Goal: Download file/media

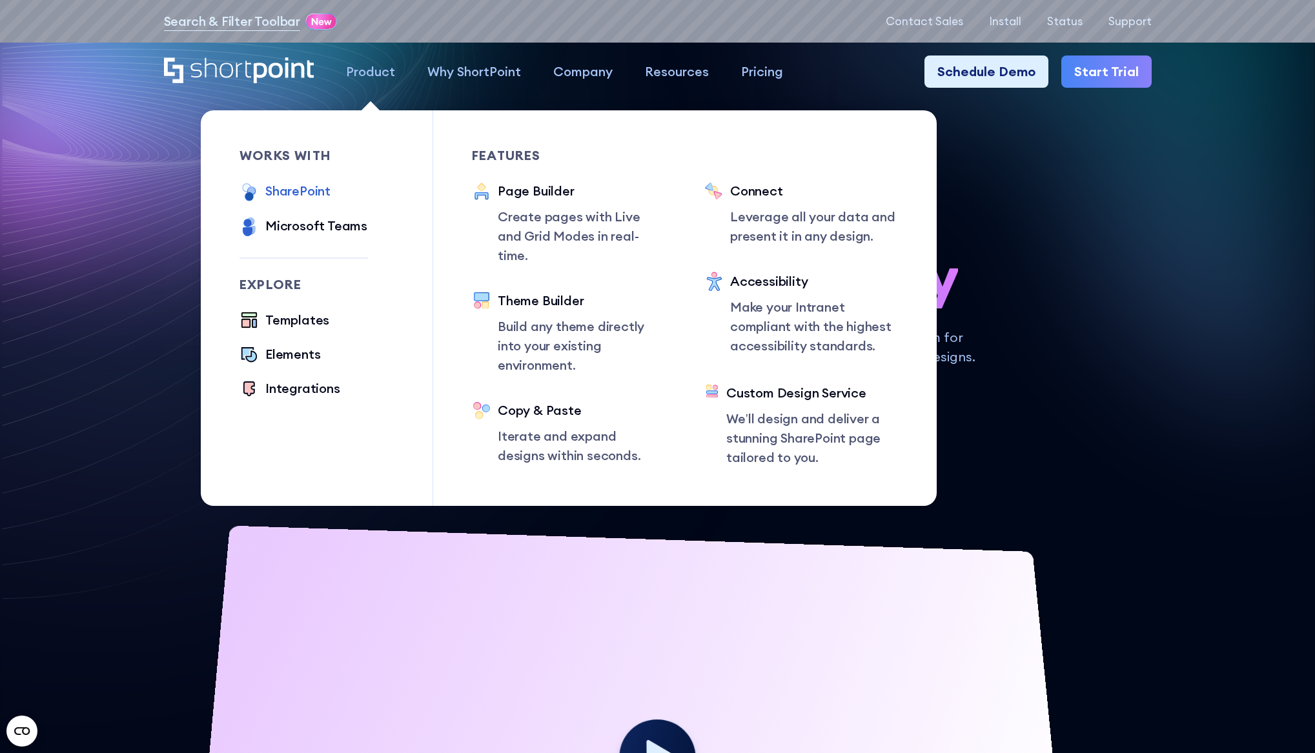
click at [309, 191] on div "SharePoint" at bounding box center [297, 190] width 65 height 19
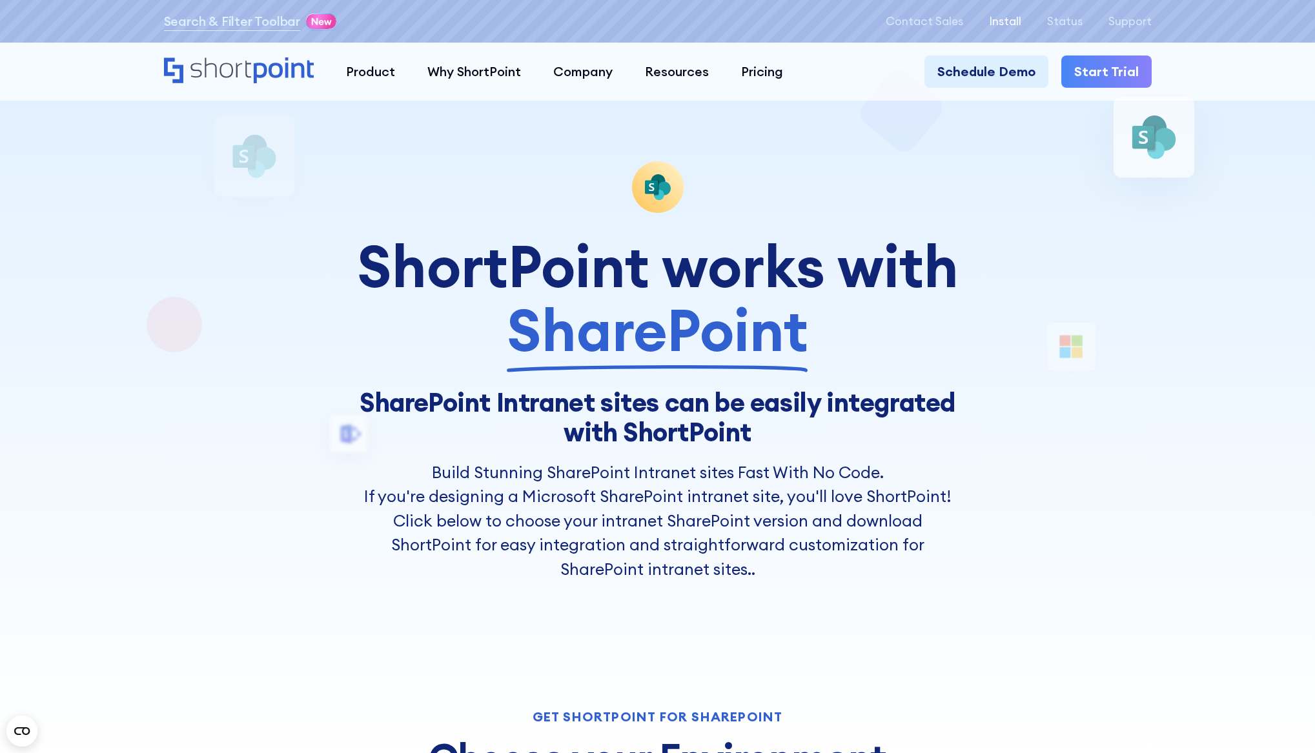
click at [1014, 22] on p "Install" at bounding box center [1005, 21] width 32 height 13
